Goal: Navigation & Orientation: Find specific page/section

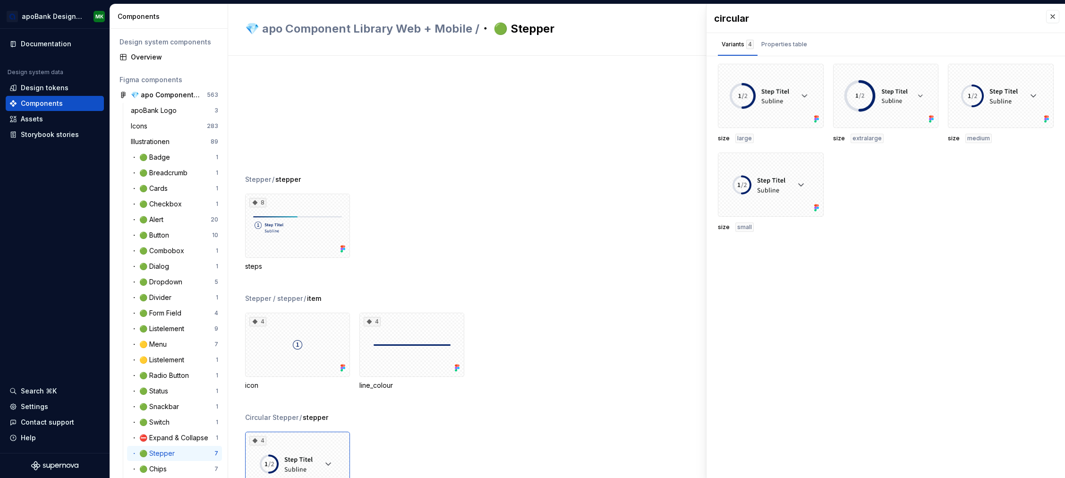
scroll to position [173, 0]
